Goal: Task Accomplishment & Management: Complete application form

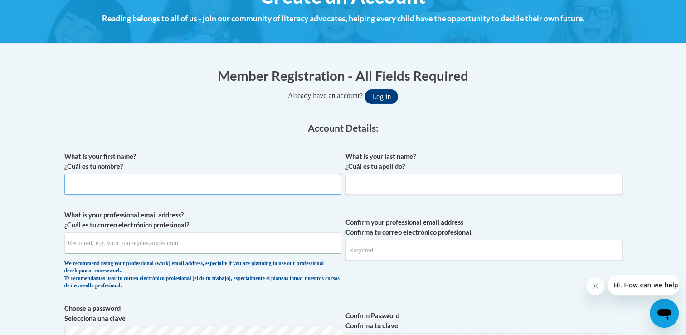
click at [292, 185] on input "What is your first name? ¿Cuál es tu nombre?" at bounding box center [202, 184] width 277 height 21
type input "[PERSON_NAME]"
type input "Cosgrove"
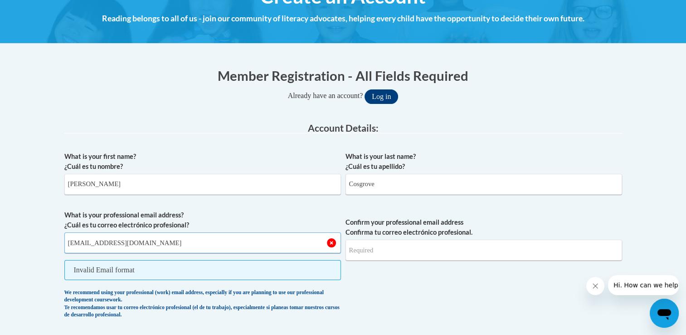
type input "[EMAIL_ADDRESS][DOMAIN_NAME]"
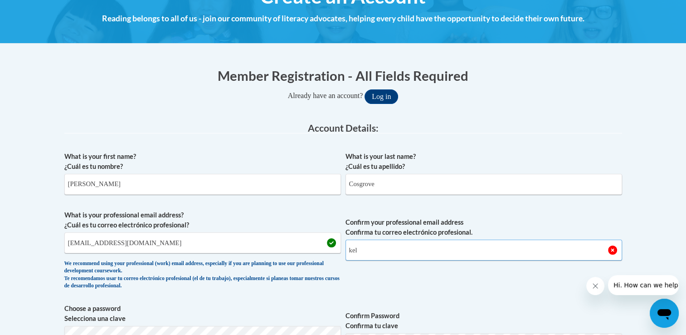
type input "[EMAIL_ADDRESS][DOMAIN_NAME]"
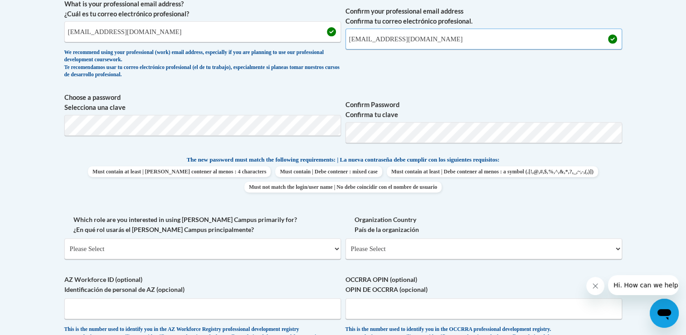
scroll to position [341, 0]
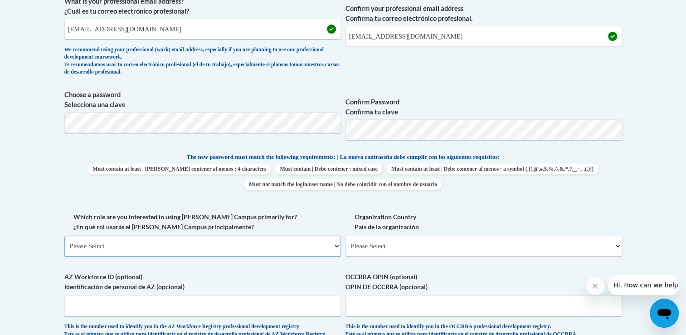
click at [327, 235] on select "Please Select College/University | Colegio/Universidad Community/Nonprofit Part…" at bounding box center [202, 245] width 277 height 21
click at [490, 203] on div "What is your first name? ¿Cuál es tu nombre? [PERSON_NAME] What is your last na…" at bounding box center [343, 140] width 558 height 414
click at [602, 242] on select "Please Select [GEOGRAPHIC_DATA] | [GEOGRAPHIC_DATA] Outside of [GEOGRAPHIC_DATA…" at bounding box center [484, 245] width 277 height 21
select select "ad49bcad-a171-4b2e-b99c-48b446064914"
click at [346, 235] on select "Please Select [GEOGRAPHIC_DATA] | [GEOGRAPHIC_DATA] Outside of [GEOGRAPHIC_DATA…" at bounding box center [484, 245] width 277 height 21
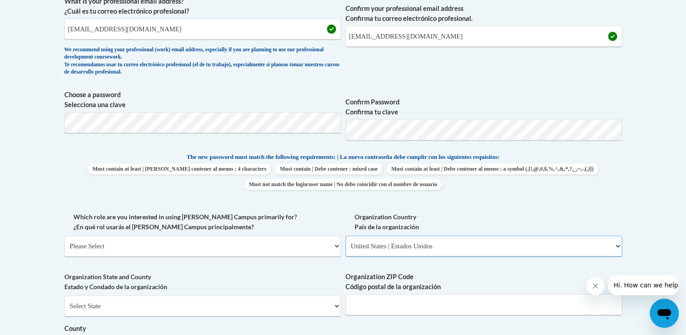
click at [282, 242] on select "Please Select College/University | Colegio/Universidad Community/Nonprofit Part…" at bounding box center [202, 245] width 277 height 21
click at [287, 214] on label "Which role are you interested in using [PERSON_NAME] Campus primarily for? ¿En …" at bounding box center [202, 222] width 277 height 20
click at [287, 235] on select "Please Select College/University | Colegio/Universidad Community/Nonprofit Part…" at bounding box center [202, 245] width 277 height 21
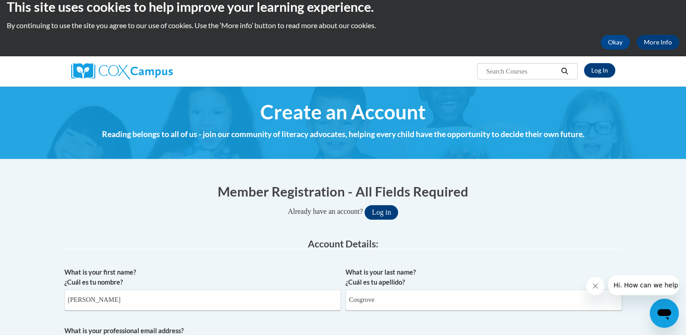
scroll to position [0, 0]
